Goal: Information Seeking & Learning: Learn about a topic

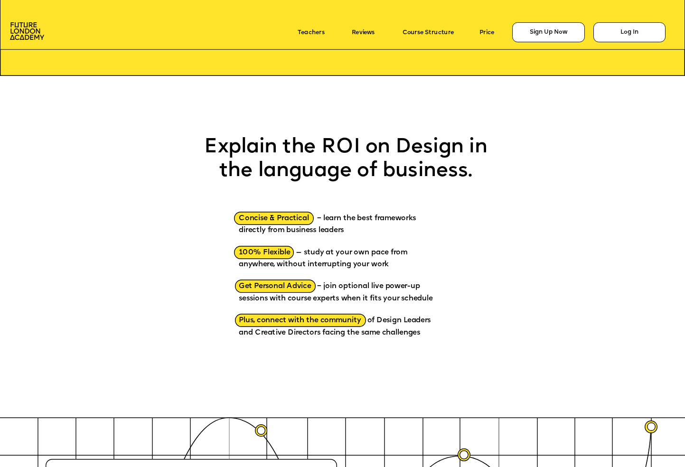
scroll to position [948, 0]
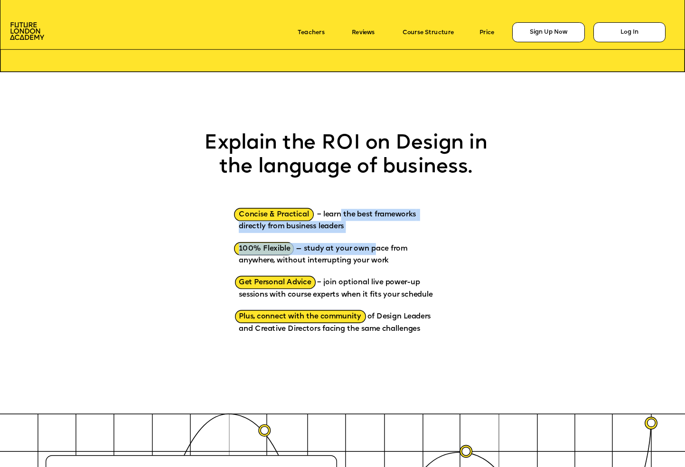
drag, startPoint x: 342, startPoint y: 215, endPoint x: 374, endPoint y: 249, distance: 47.0
click at [374, 249] on div "Concise & Practical – learn the best frameworks directly from business leaders …" at bounding box center [340, 273] width 202 height 149
click at [386, 226] on p "Concise & Practical – learn the best frameworks directly from business leaders" at bounding box center [340, 216] width 202 height 34
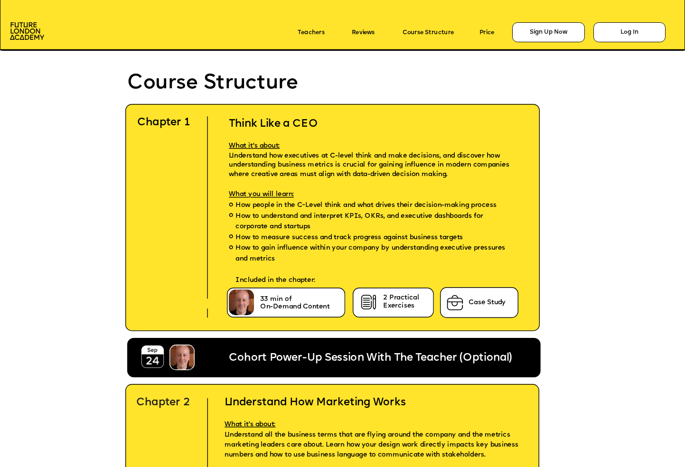
scroll to position [2036, 0]
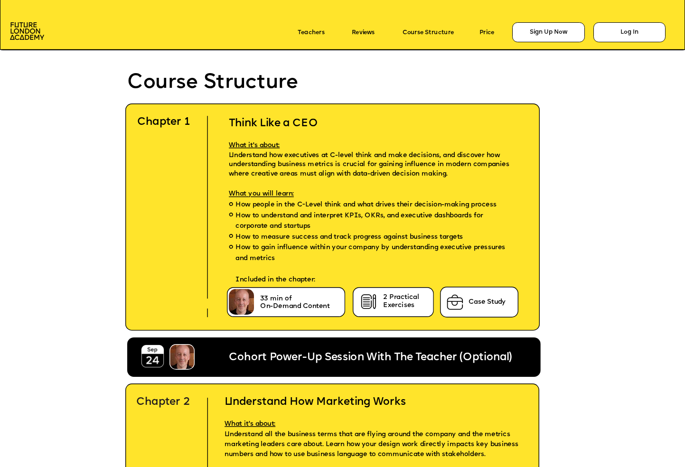
click at [377, 308] on img at bounding box center [369, 302] width 20 height 19
click at [483, 28] on p "Price" at bounding box center [493, 33] width 27 height 12
click at [485, 32] on link "Price" at bounding box center [487, 32] width 15 height 7
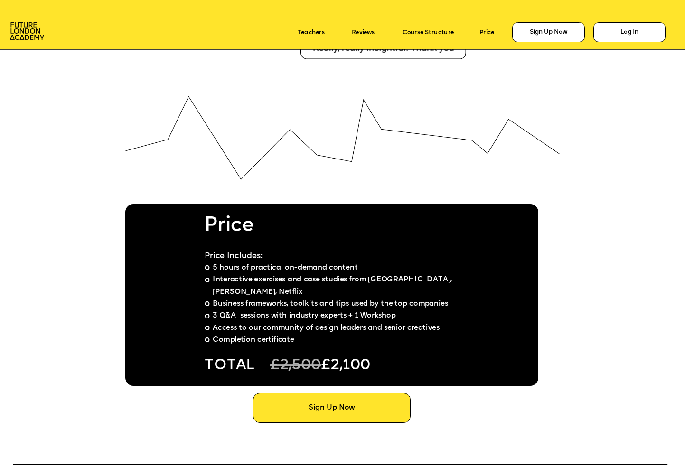
scroll to position [5159, 0]
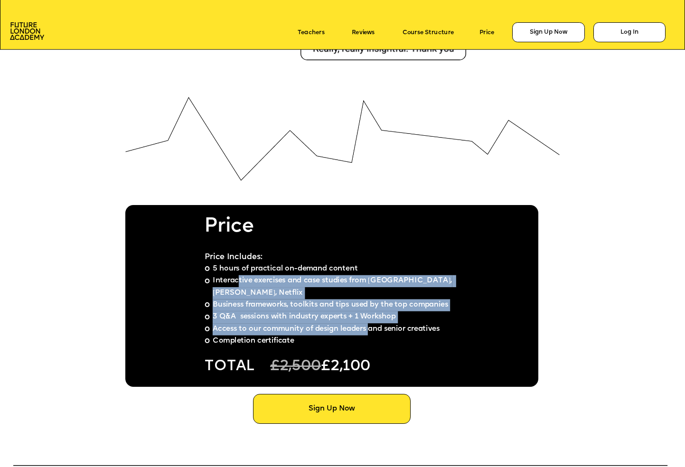
drag, startPoint x: 240, startPoint y: 283, endPoint x: 358, endPoint y: 303, distance: 119.6
click at [367, 311] on ul "5 hours of practical on-demand content Interactive exercises and case studies f…" at bounding box center [333, 306] width 257 height 85
click at [336, 302] on span "Business frameworks, toolkits and tips used by the top companies" at bounding box center [331, 306] width 236 height 8
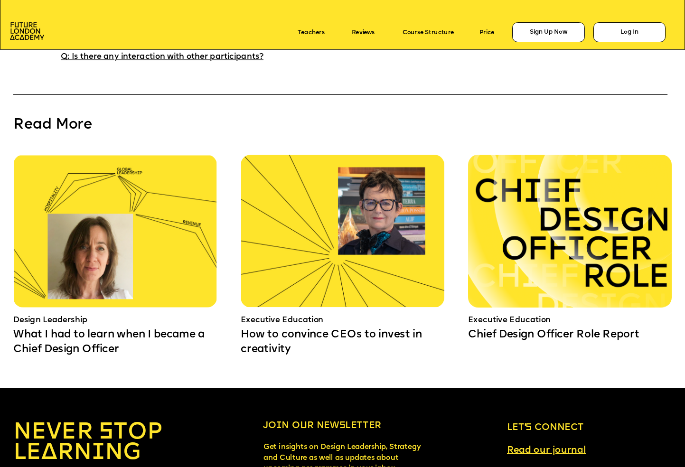
scroll to position [6078, 0]
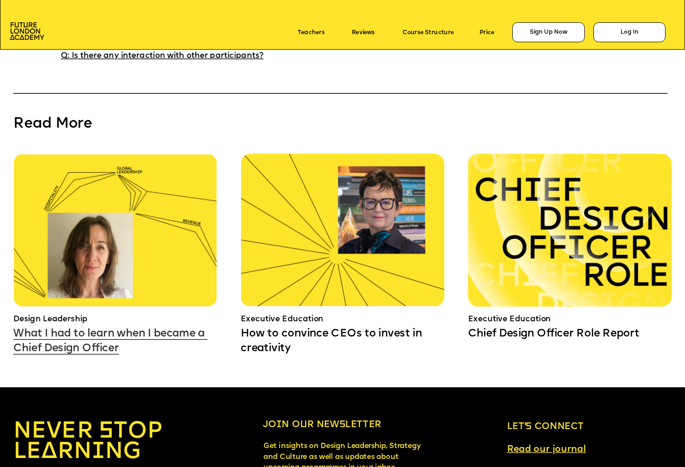
click at [136, 331] on link "What I had to learn when I became a Chief Design Officer" at bounding box center [110, 342] width 194 height 26
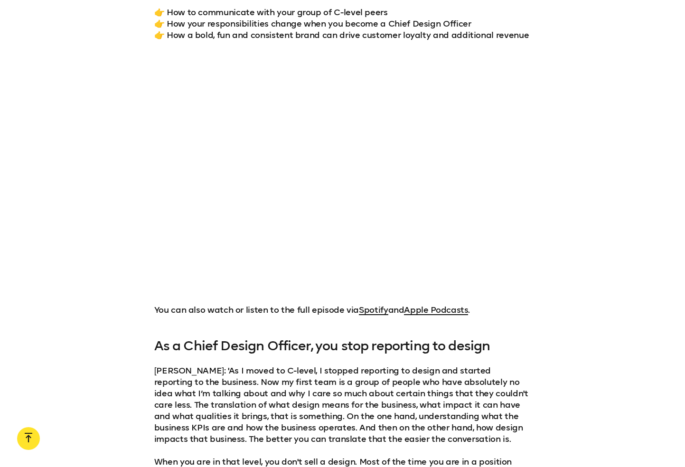
scroll to position [901, 0]
drag, startPoint x: 140, startPoint y: 290, endPoint x: 181, endPoint y: 276, distance: 43.3
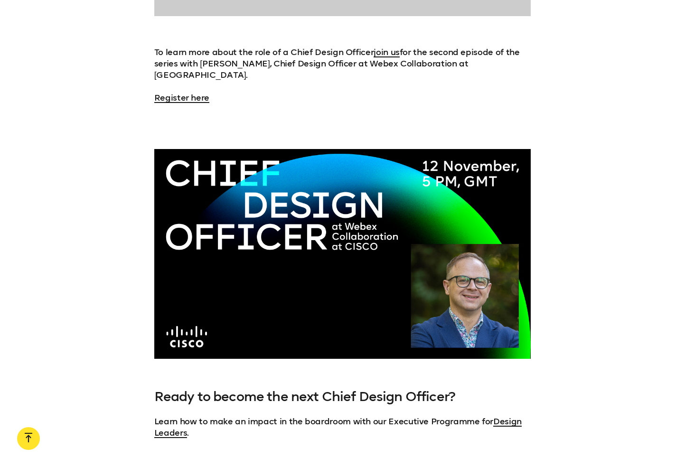
scroll to position [2788, 0]
